Goal: Find specific page/section: Find specific page/section

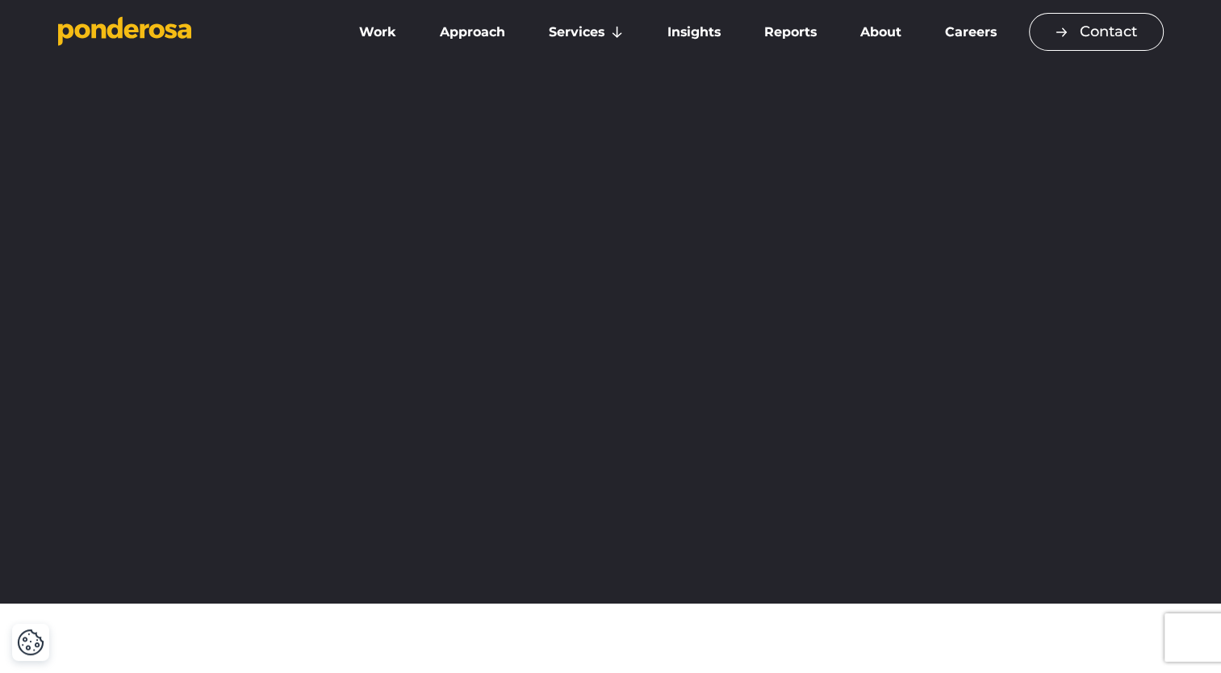
click at [1110, 38] on link "Contact" at bounding box center [1096, 32] width 135 height 38
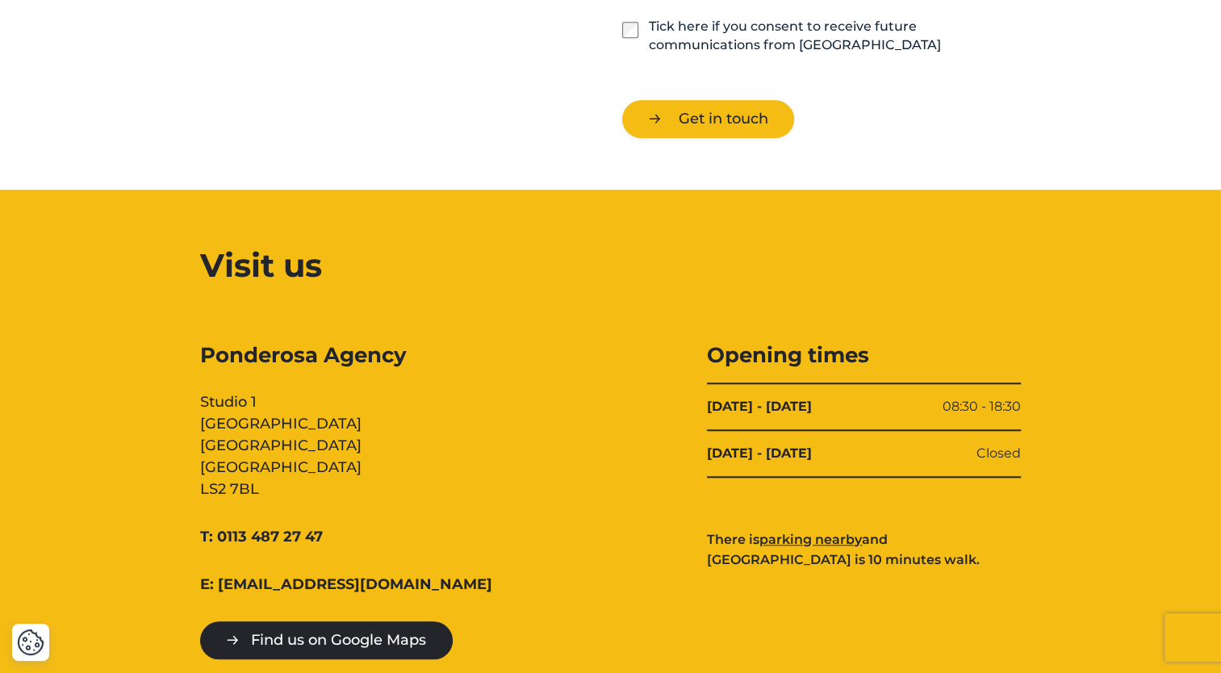
scroll to position [1442, 0]
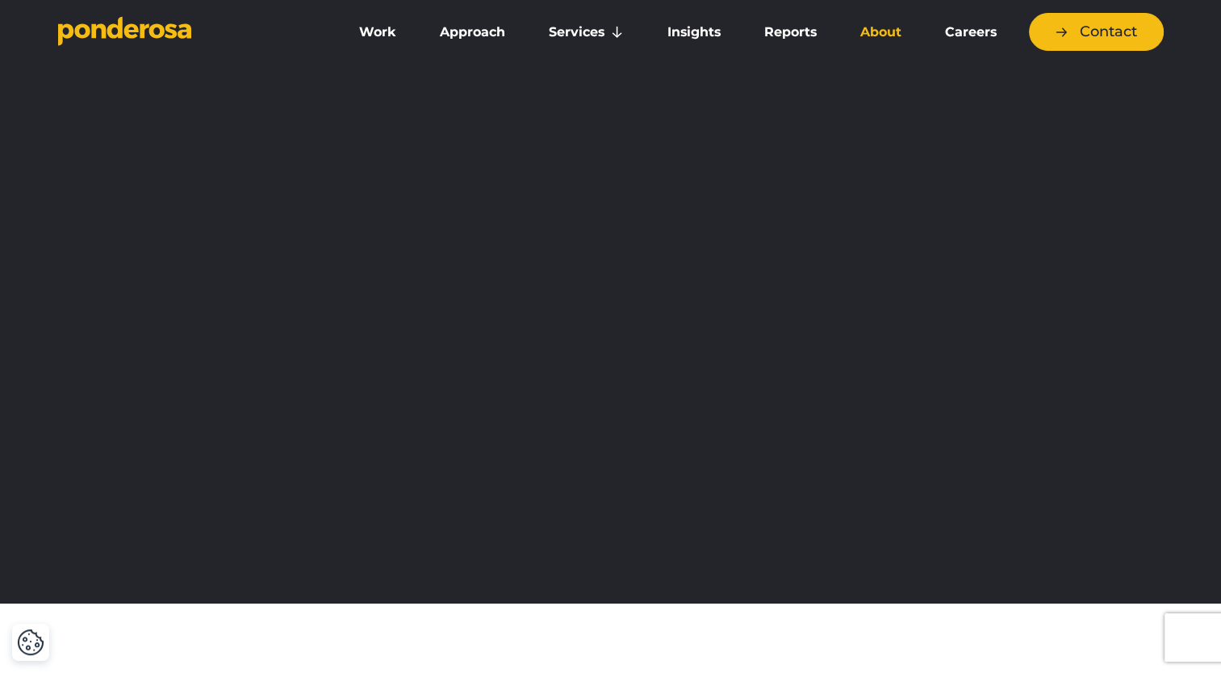
click at [882, 35] on link "About" at bounding box center [880, 32] width 78 height 34
